Goal: Information Seeking & Learning: Learn about a topic

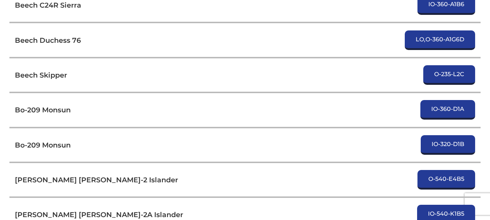
scroll to position [544, 0]
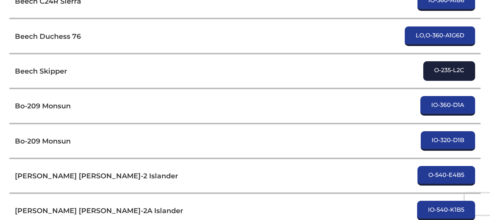
click at [443, 69] on link "O-235-L2C" at bounding box center [449, 71] width 52 height 20
